Goal: Task Accomplishment & Management: Manage account settings

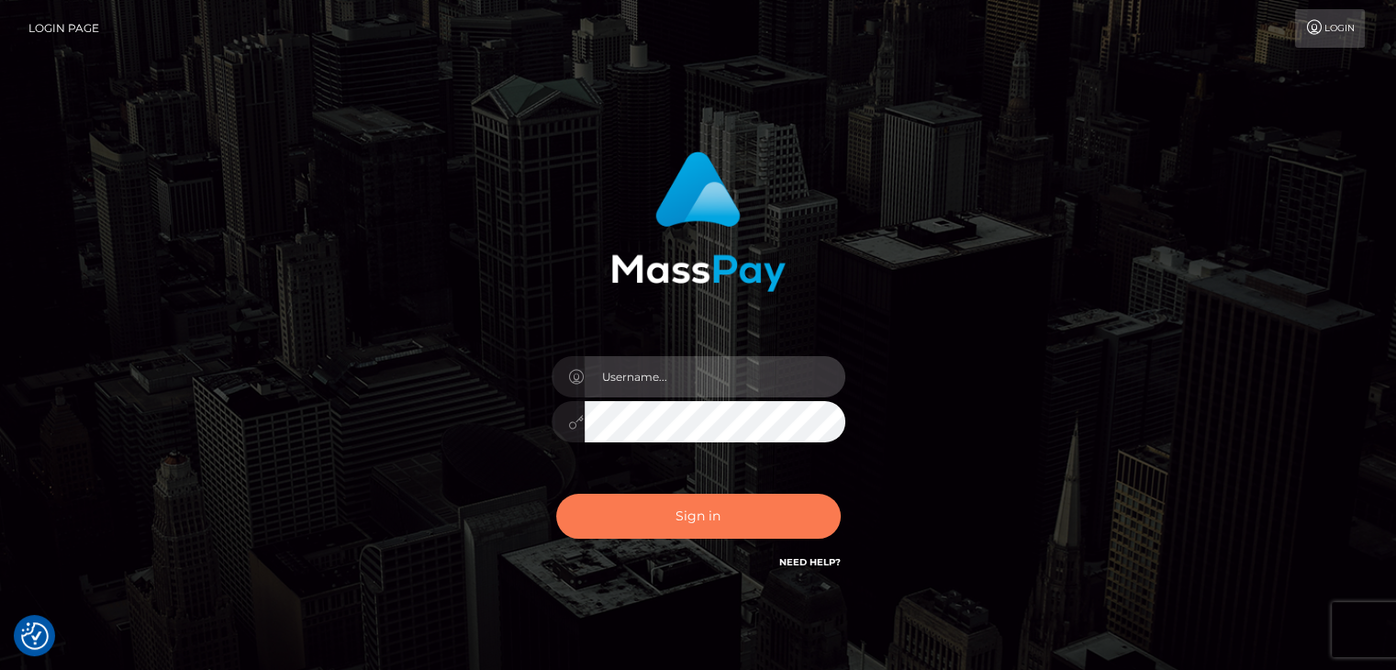
type input "[PERSON_NAME].xcite"
click at [721, 521] on button "Sign in" at bounding box center [698, 516] width 285 height 45
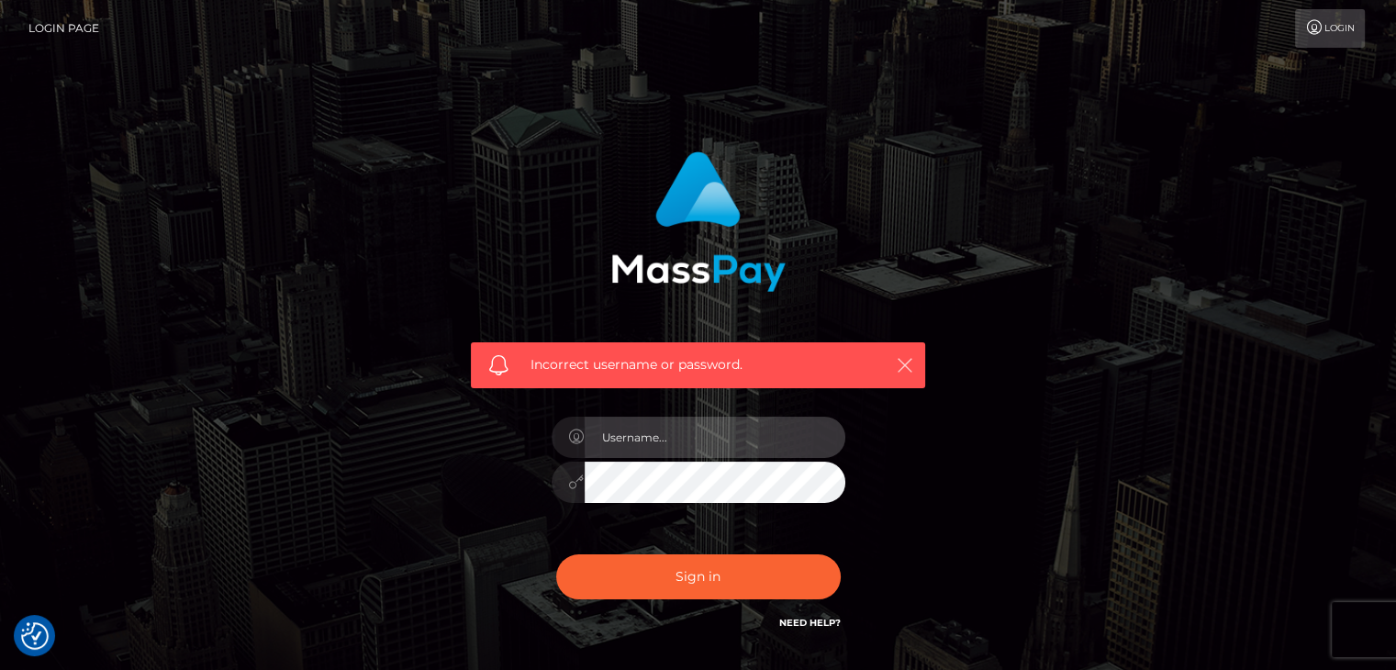
type input "[PERSON_NAME].xcite"
click at [905, 361] on icon "button" at bounding box center [905, 365] width 18 height 18
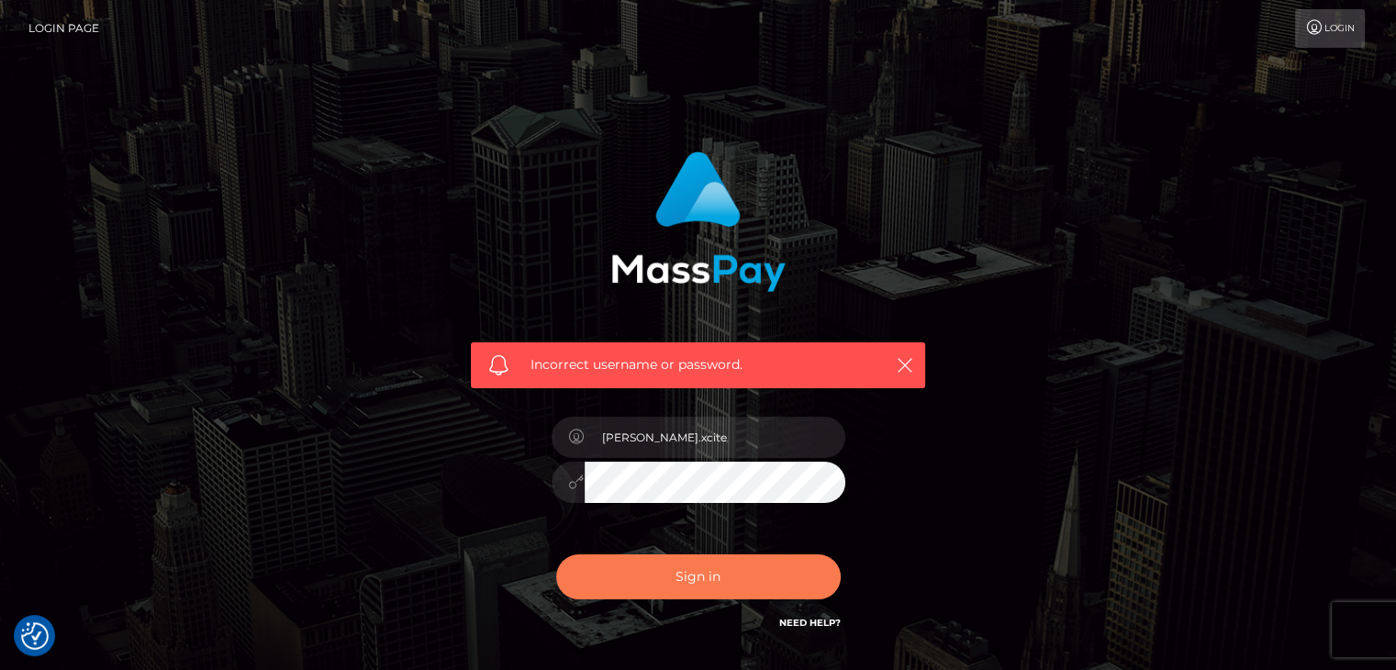
click at [719, 581] on button "Sign in" at bounding box center [698, 576] width 285 height 45
